Goal: Task Accomplishment & Management: Complete application form

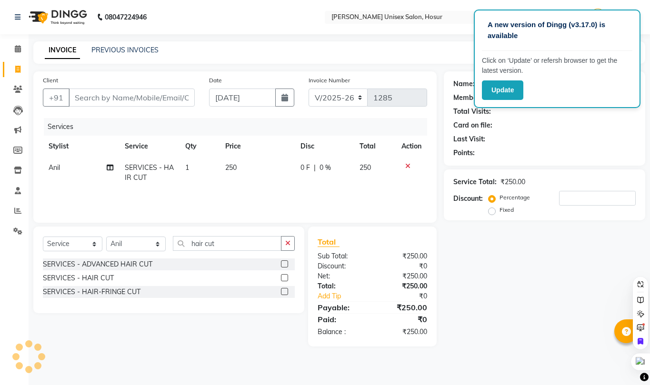
select select "6189"
select select "service"
select select "45674"
click at [220, 249] on input "hair cut" at bounding box center [227, 243] width 109 height 15
click at [221, 248] on input "hair cut" at bounding box center [227, 243] width 109 height 15
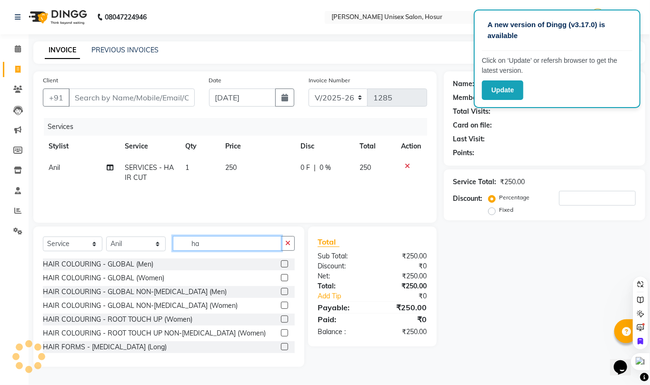
type input "h"
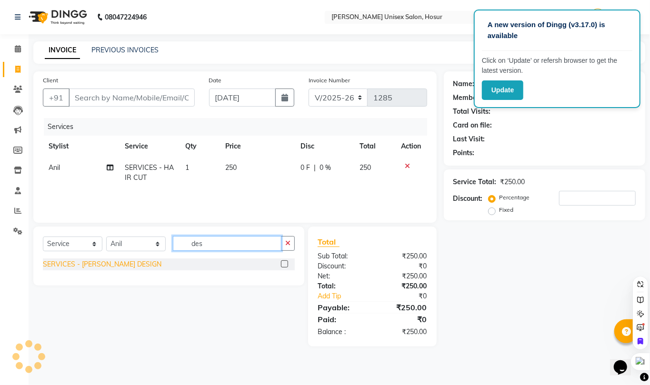
type input "des"
click at [107, 265] on div "SERVICES - [PERSON_NAME] DESIGN" at bounding box center [102, 264] width 119 height 10
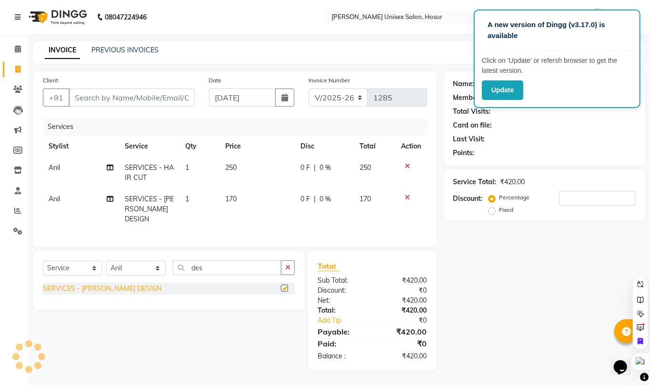
checkbox input "false"
click at [235, 195] on span "170" at bounding box center [230, 199] width 11 height 9
select select "45674"
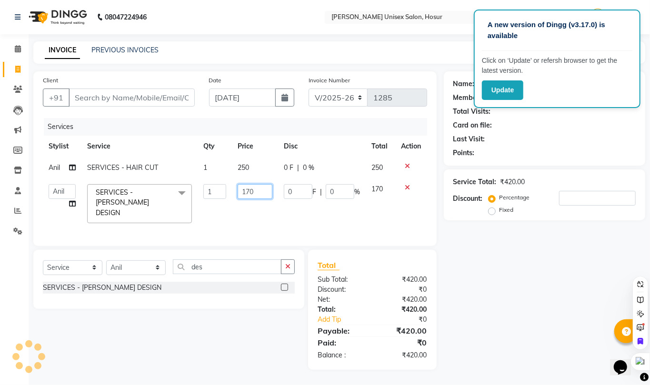
click at [265, 193] on input "170" at bounding box center [254, 191] width 35 height 15
type input "1"
type input "120"
click at [221, 205] on tr "[PERSON_NAME] [PERSON_NAME] Manager [PERSON_NAME] [PERSON_NAME] [PERSON_NAME] […" at bounding box center [235, 203] width 384 height 50
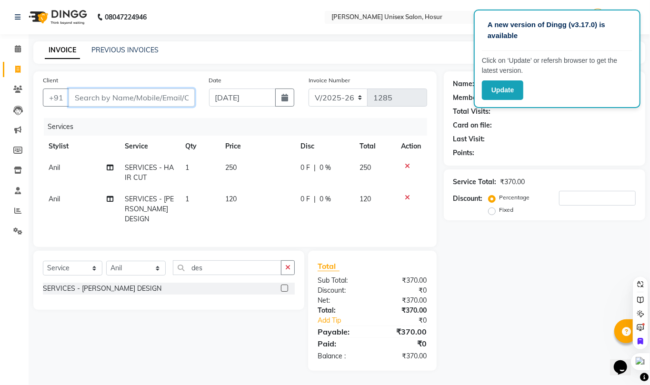
click at [128, 95] on input "Client" at bounding box center [132, 98] width 126 height 18
type input "8"
type input "0"
type input "8870865859"
click at [188, 104] on button "Add Client" at bounding box center [170, 98] width 49 height 18
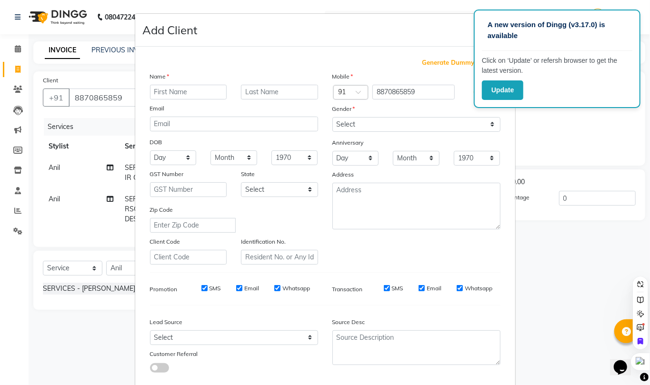
click at [181, 90] on input "text" at bounding box center [188, 92] width 77 height 15
type input "[PERSON_NAME]"
click at [343, 122] on select "Select [DEMOGRAPHIC_DATA] [DEMOGRAPHIC_DATA] Other Prefer Not To Say" at bounding box center [416, 124] width 168 height 15
select select "[DEMOGRAPHIC_DATA]"
click at [332, 117] on select "Select [DEMOGRAPHIC_DATA] [DEMOGRAPHIC_DATA] Other Prefer Not To Say" at bounding box center [416, 124] width 168 height 15
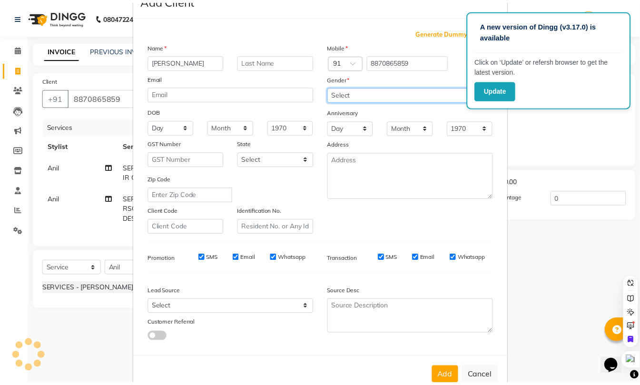
scroll to position [52, 0]
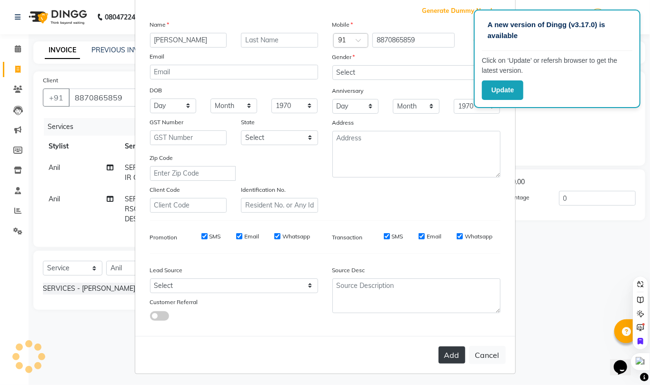
click at [438, 349] on button "Add" at bounding box center [451, 354] width 27 height 17
select select
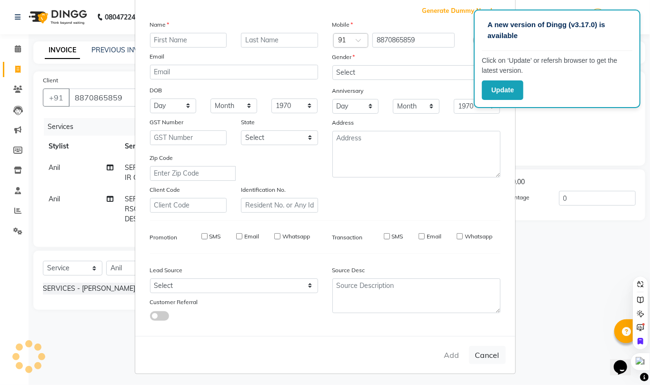
select select
checkbox input "false"
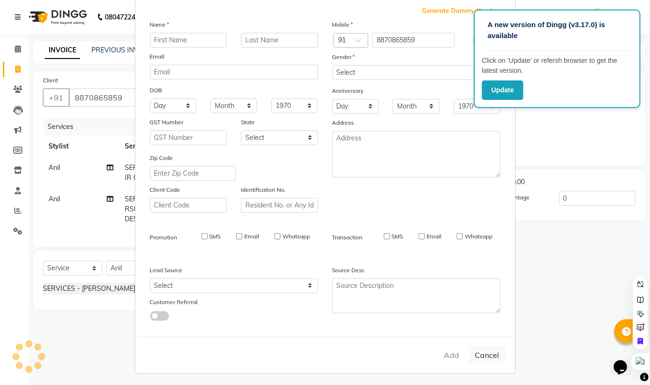
checkbox input "false"
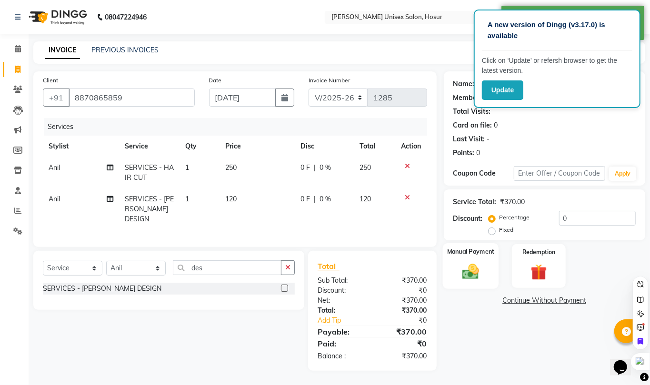
click at [476, 277] on img at bounding box center [470, 272] width 27 height 20
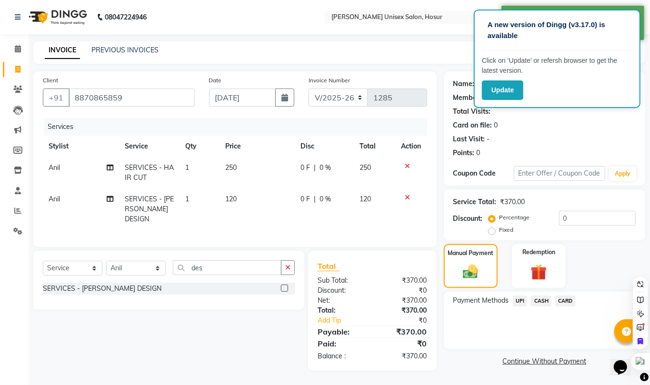
click at [521, 300] on span "UPI" at bounding box center [520, 301] width 15 height 11
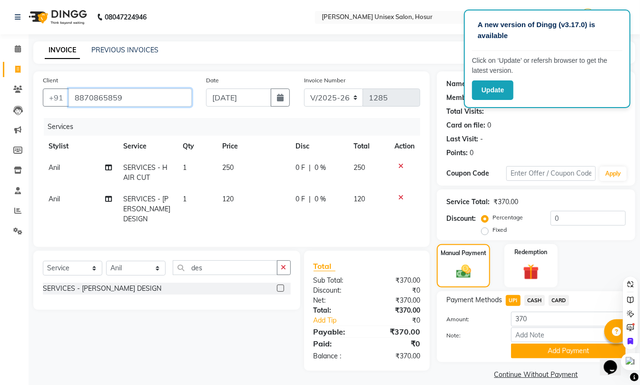
click at [151, 89] on input "8870865859" at bounding box center [130, 98] width 123 height 18
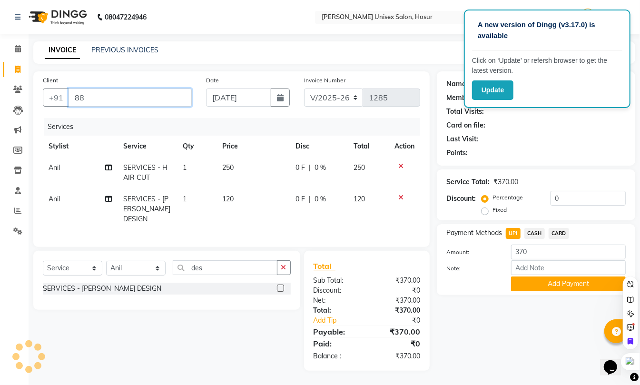
type input "8"
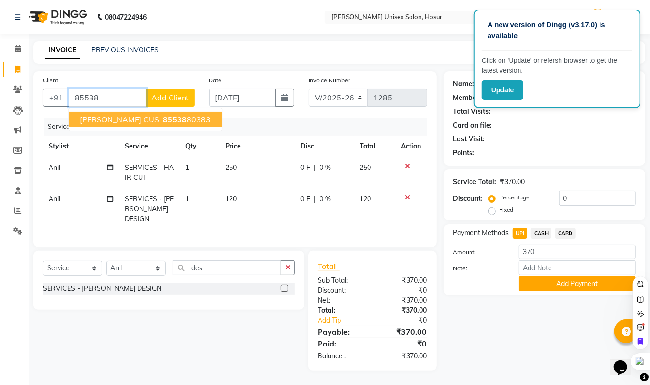
click at [151, 113] on button "[PERSON_NAME] CUS 85538 80383" at bounding box center [145, 119] width 153 height 15
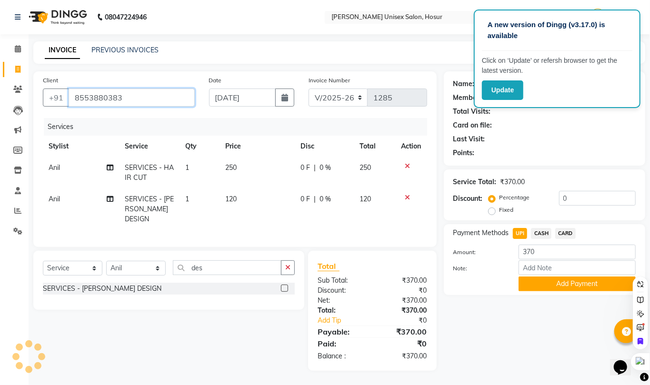
type input "8553880383"
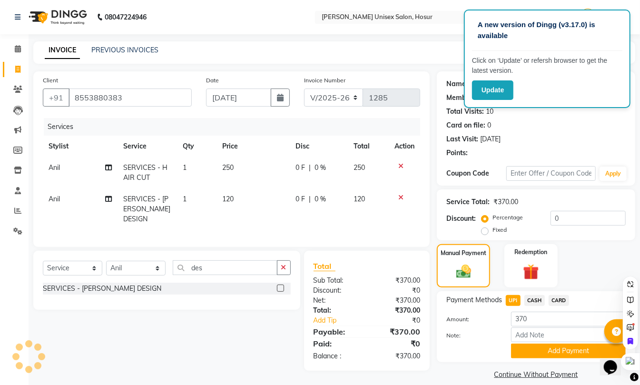
select select "1: Object"
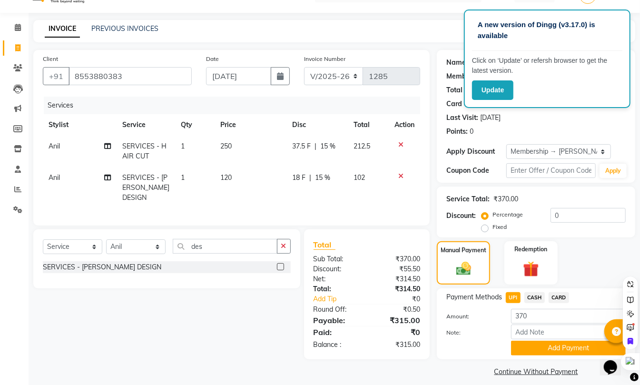
scroll to position [30, 0]
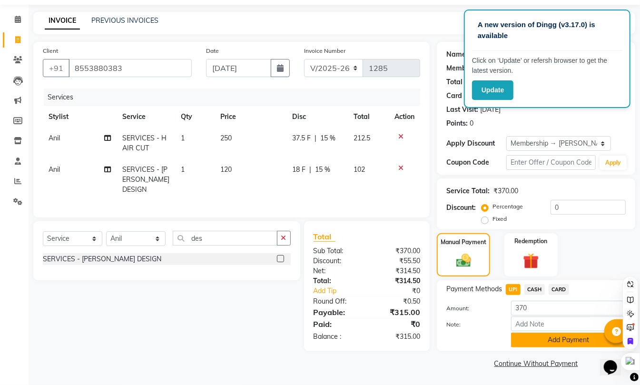
click at [541, 334] on button "Add Payment" at bounding box center [568, 340] width 115 height 15
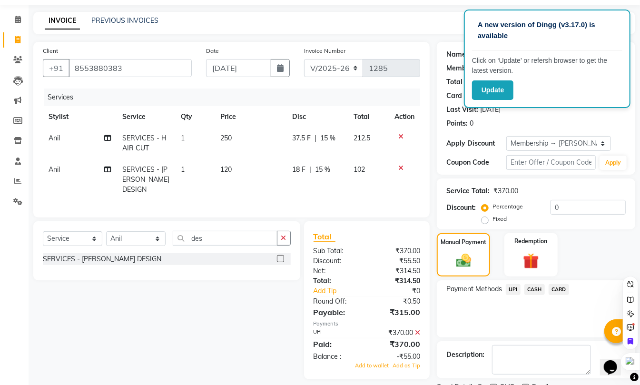
click at [513, 290] on span "UPI" at bounding box center [513, 289] width 15 height 11
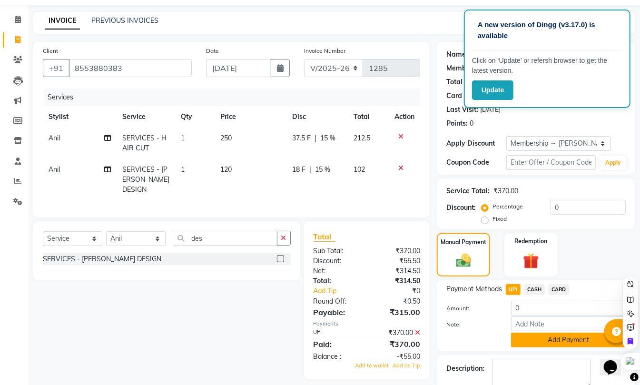
click at [532, 337] on button "Add Payment" at bounding box center [568, 340] width 115 height 15
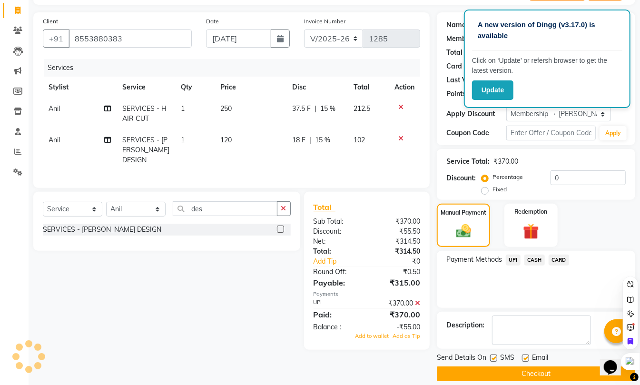
scroll to position [70, 0]
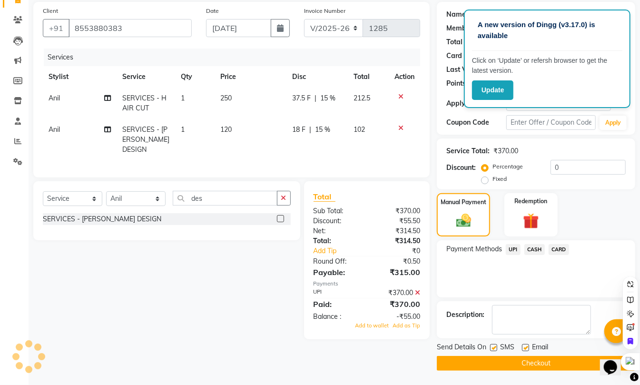
click at [547, 363] on button "Checkout" at bounding box center [536, 363] width 198 height 15
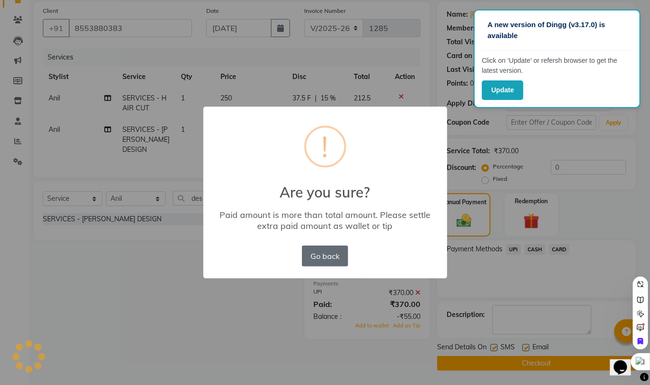
click at [326, 251] on button "Go back" at bounding box center [325, 256] width 46 height 21
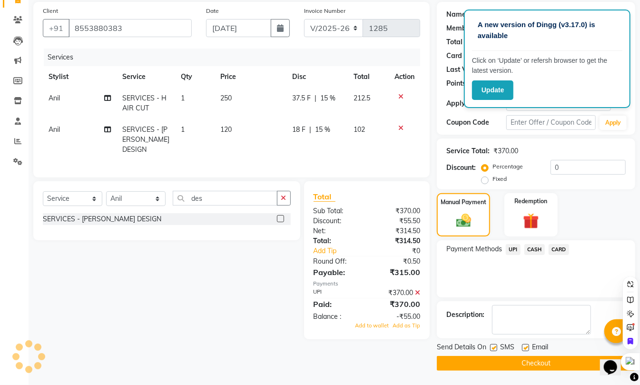
click at [511, 246] on span "UPI" at bounding box center [513, 249] width 15 height 11
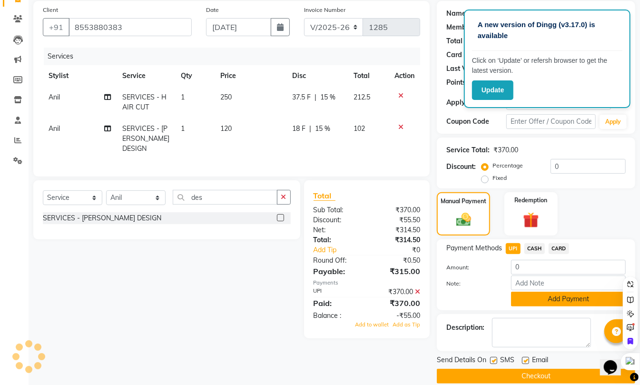
click at [534, 298] on button "Add Payment" at bounding box center [568, 299] width 115 height 15
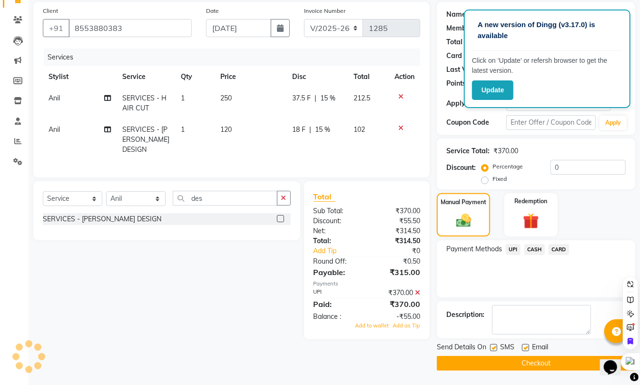
click at [535, 358] on button "Checkout" at bounding box center [536, 363] width 198 height 15
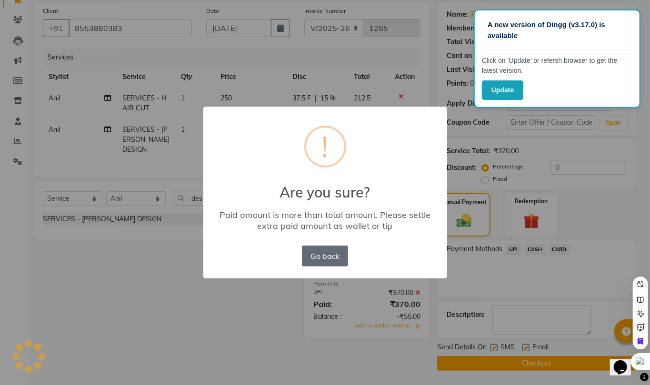
click at [330, 262] on button "Go back" at bounding box center [325, 256] width 46 height 21
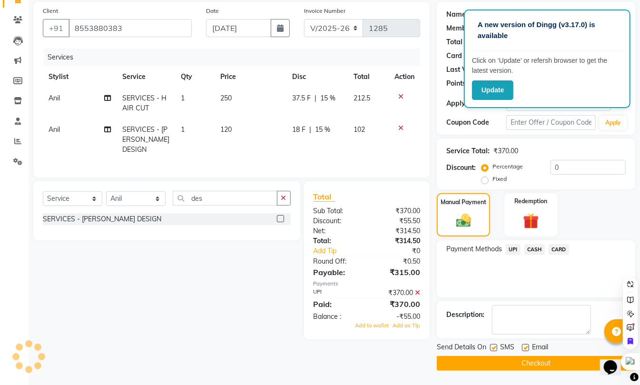
drag, startPoint x: 584, startPoint y: 216, endPoint x: 509, endPoint y: 248, distance: 81.9
click at [584, 216] on div "Manual Payment Redemption" at bounding box center [536, 214] width 213 height 43
click at [420, 289] on icon at bounding box center [417, 292] width 5 height 7
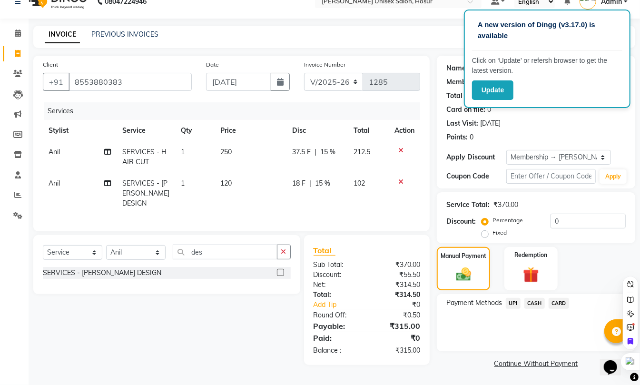
click at [511, 303] on span "UPI" at bounding box center [513, 303] width 15 height 11
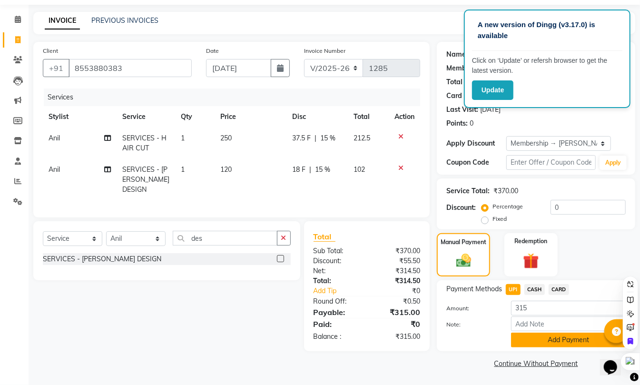
click at [527, 343] on button "Add Payment" at bounding box center [568, 340] width 115 height 15
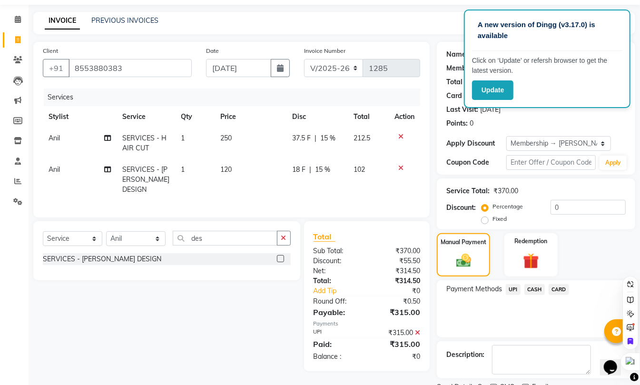
scroll to position [70, 0]
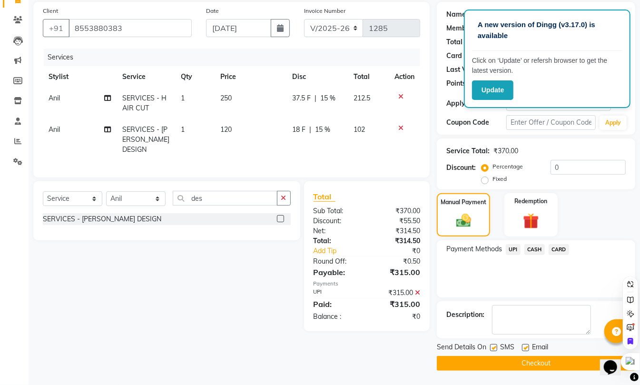
click at [522, 357] on button "Checkout" at bounding box center [536, 363] width 198 height 15
